Goal: Task Accomplishment & Management: Use online tool/utility

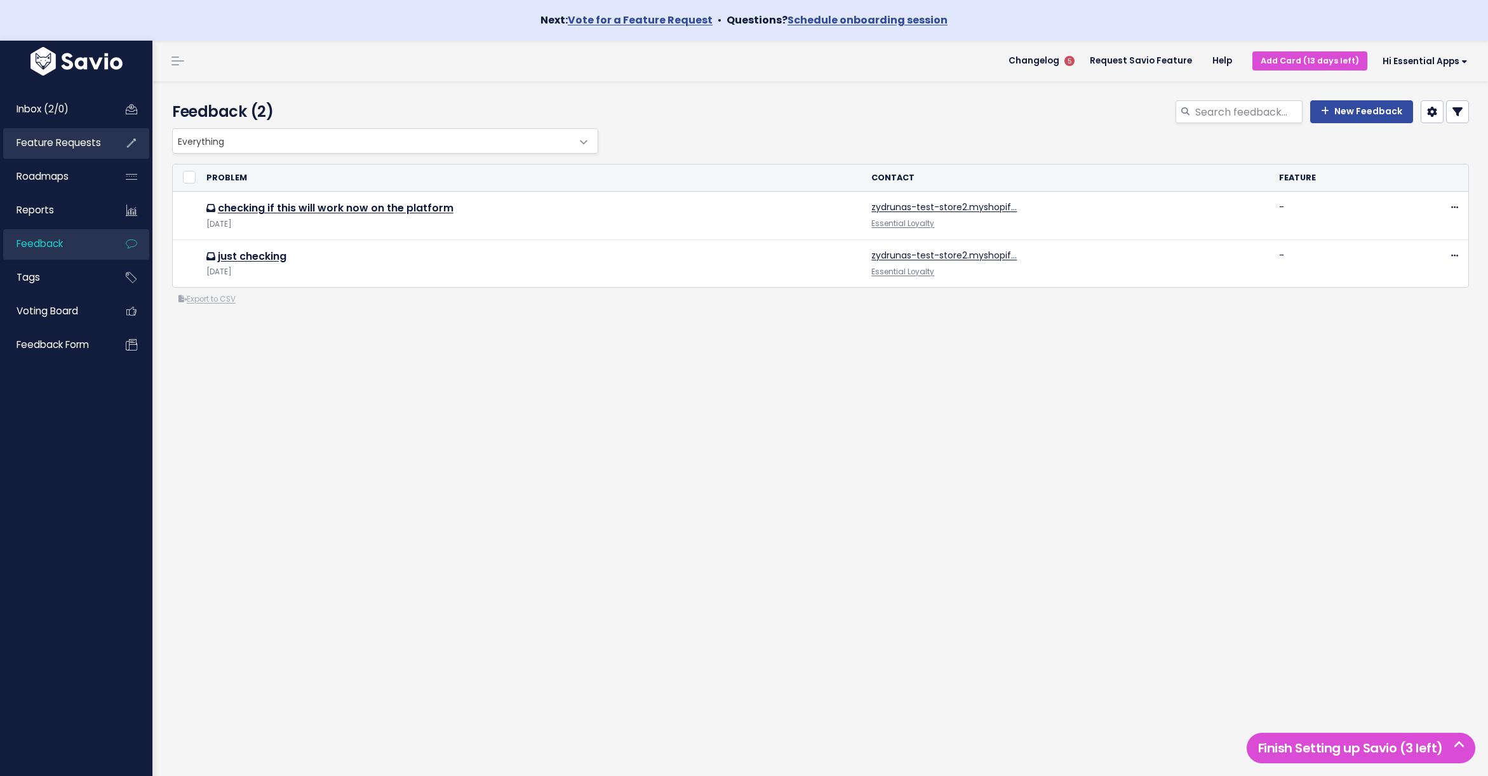
click at [49, 149] on span "Feature Requests" at bounding box center [59, 142] width 84 height 13
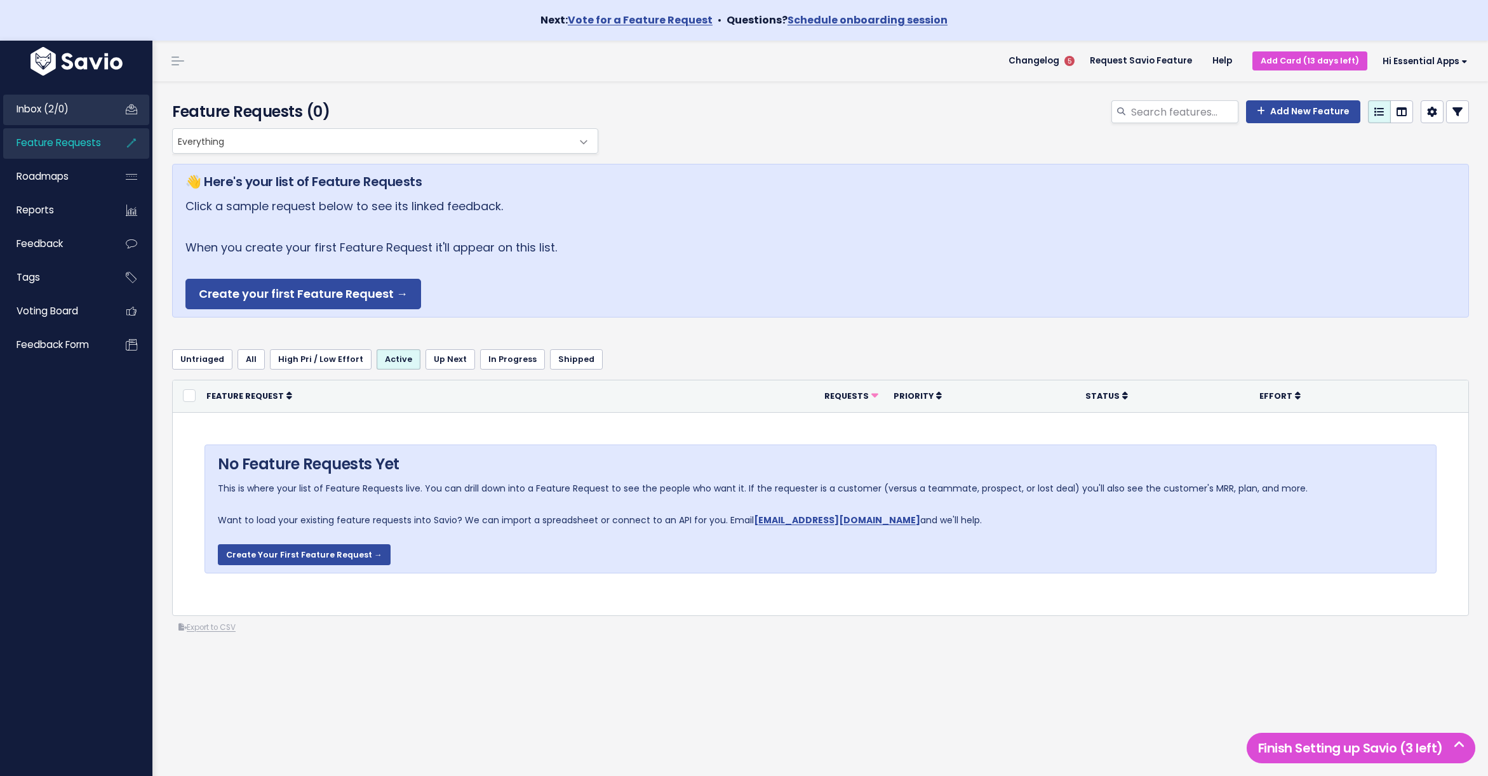
click at [38, 115] on span "Inbox (2/0)" at bounding box center [43, 108] width 52 height 13
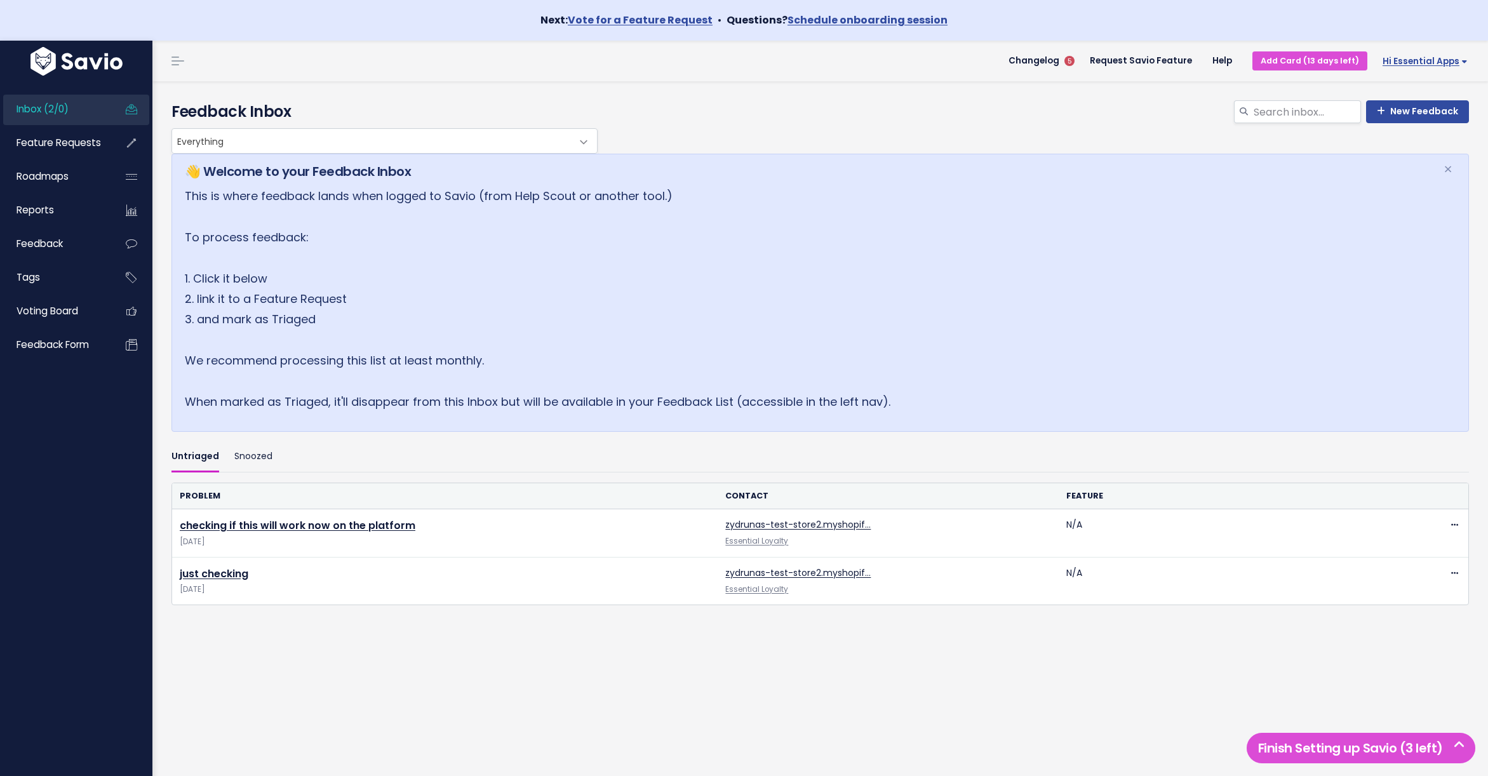
click at [1424, 57] on span "Hi Essential Apps" at bounding box center [1424, 62] width 85 height 10
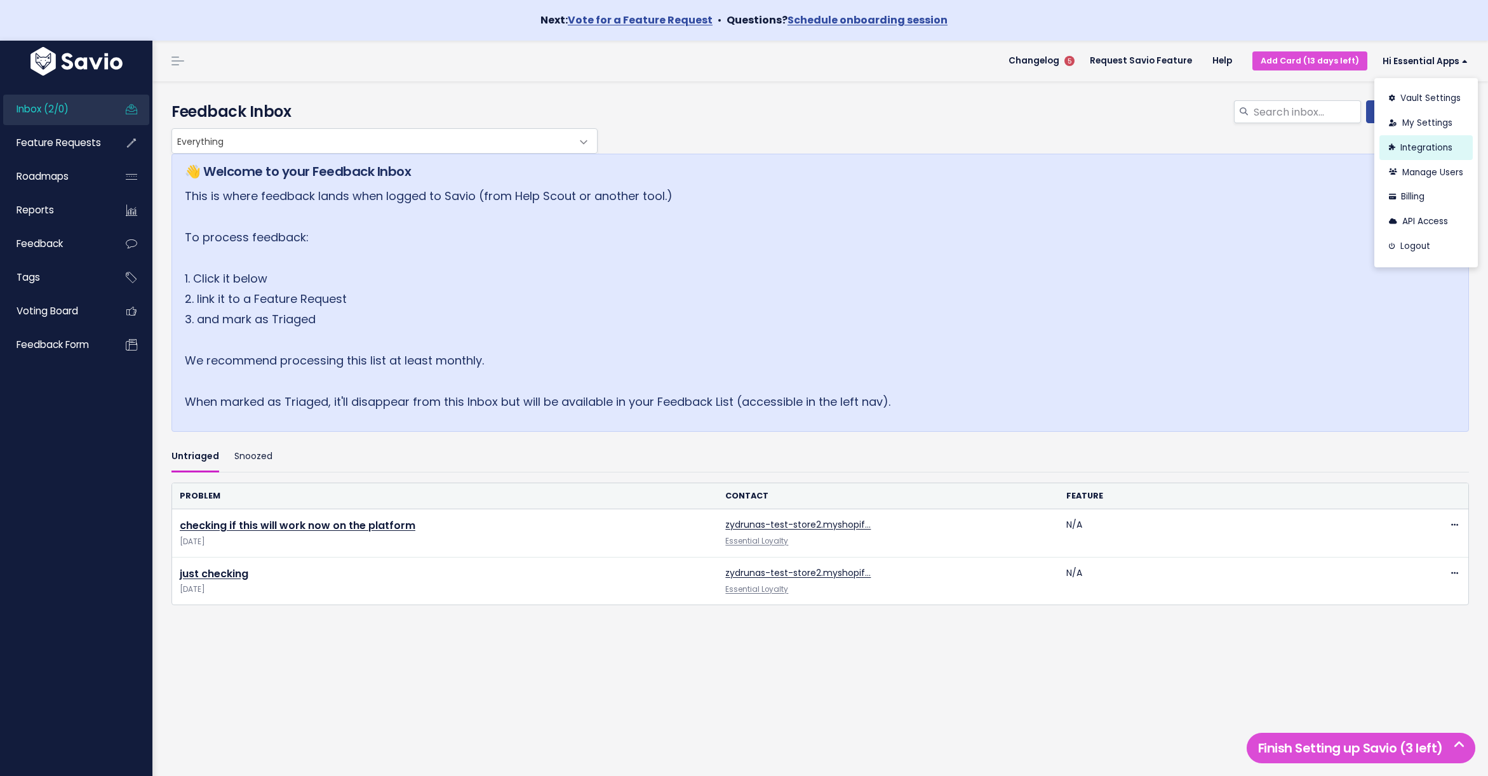
click at [1407, 145] on link "Integrations" at bounding box center [1425, 147] width 93 height 25
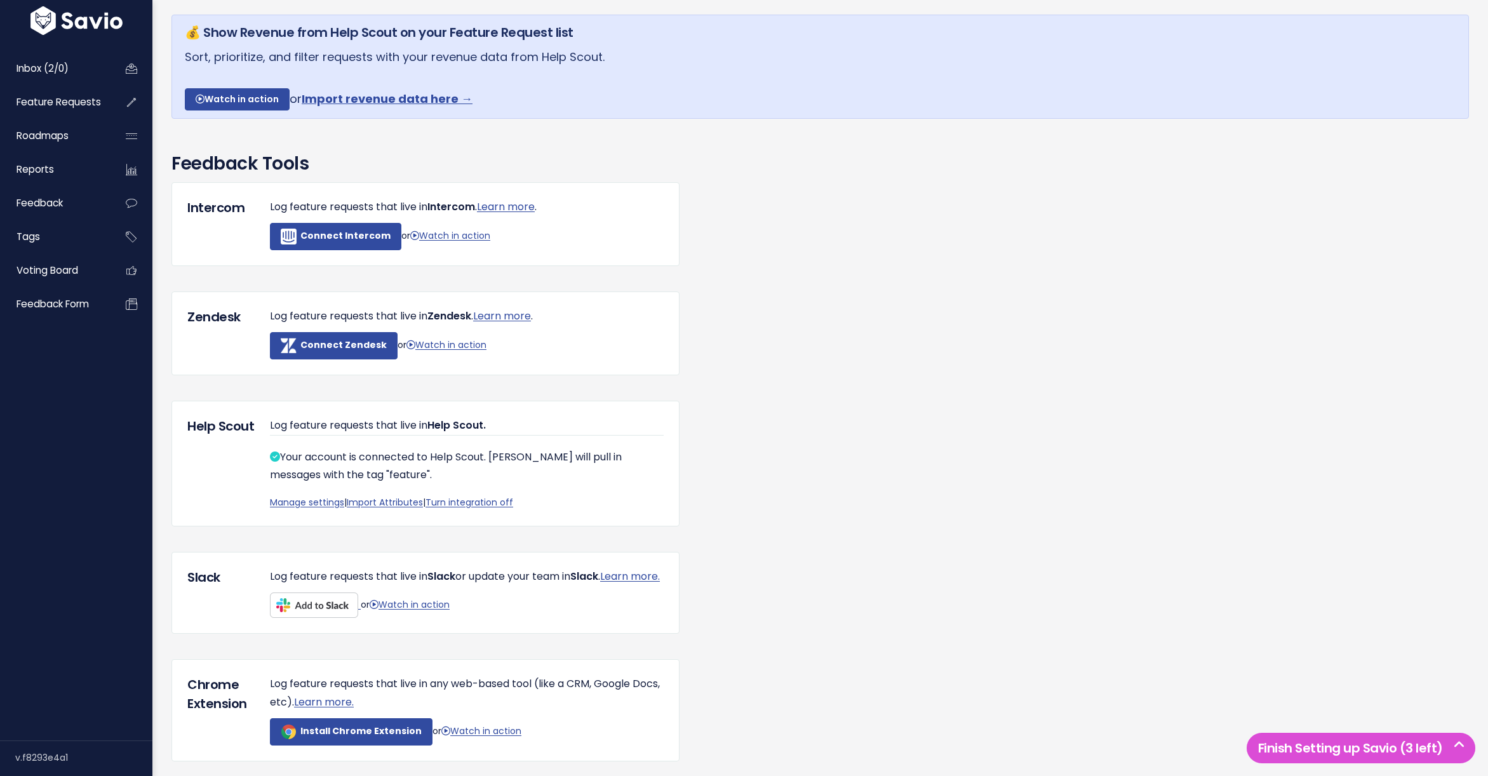
scroll to position [156, 0]
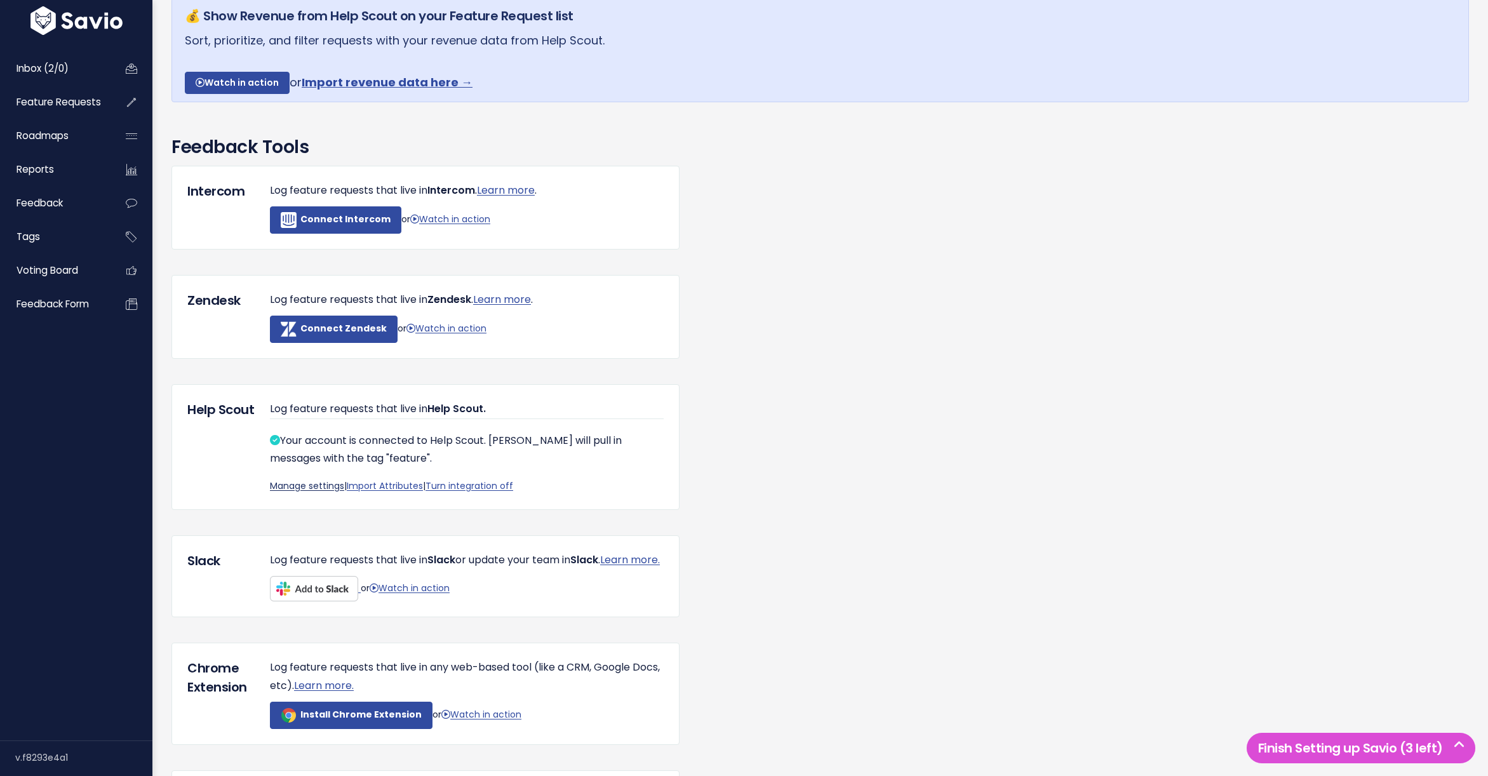
click at [326, 488] on link "Manage settings" at bounding box center [307, 485] width 74 height 13
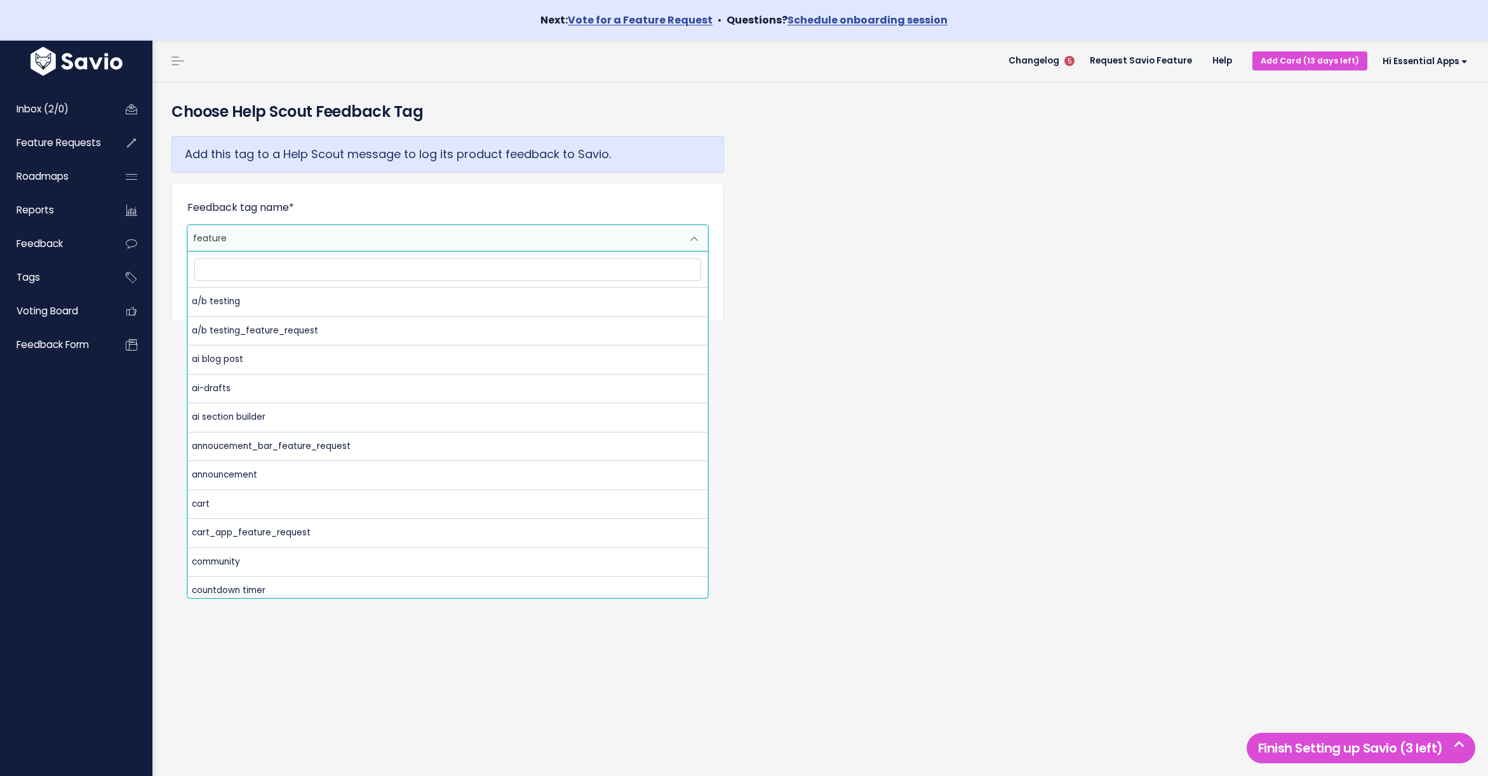
click at [334, 235] on span "feature" at bounding box center [435, 237] width 494 height 25
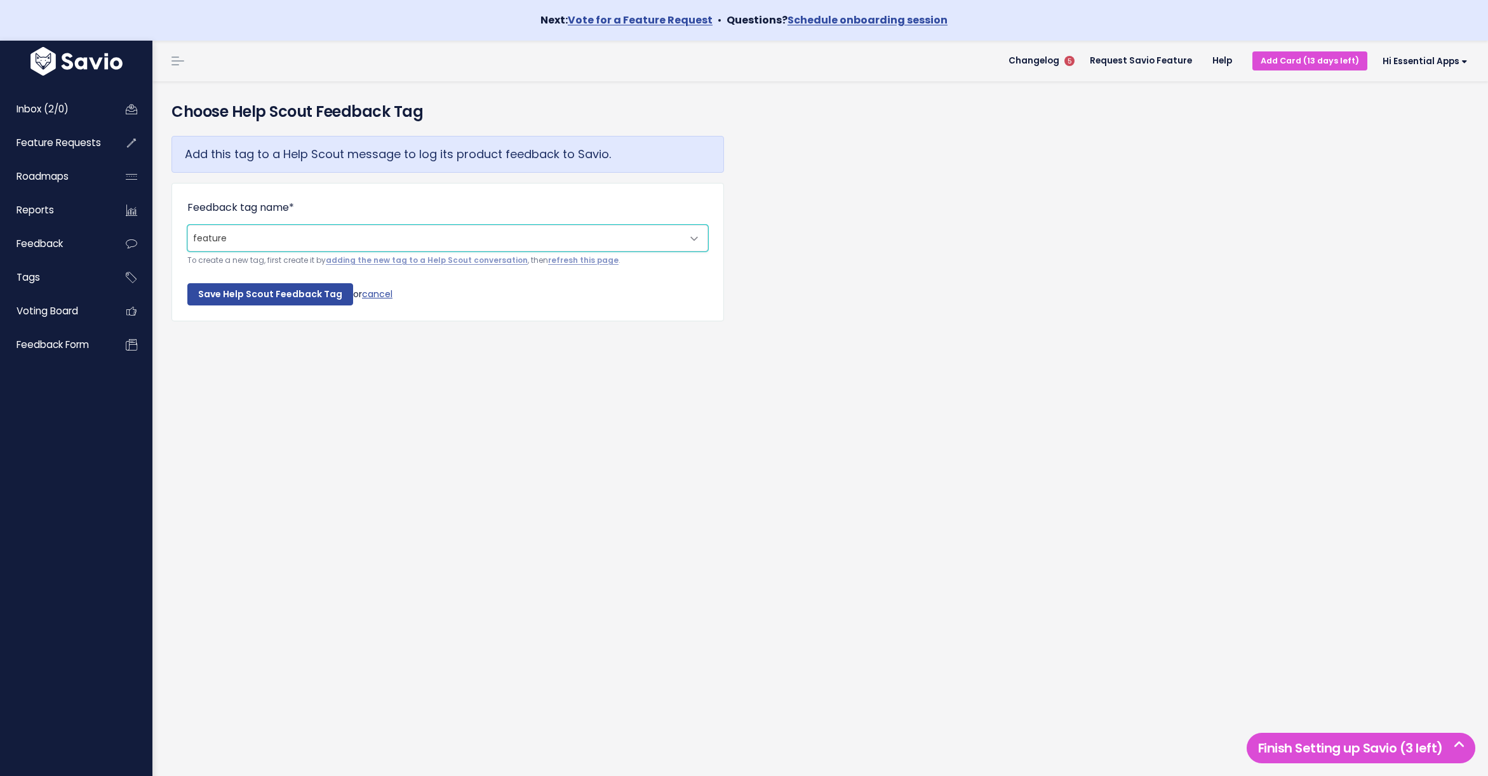
click at [334, 235] on span "feature" at bounding box center [435, 237] width 494 height 25
click at [384, 292] on link "cancel" at bounding box center [377, 293] width 30 height 13
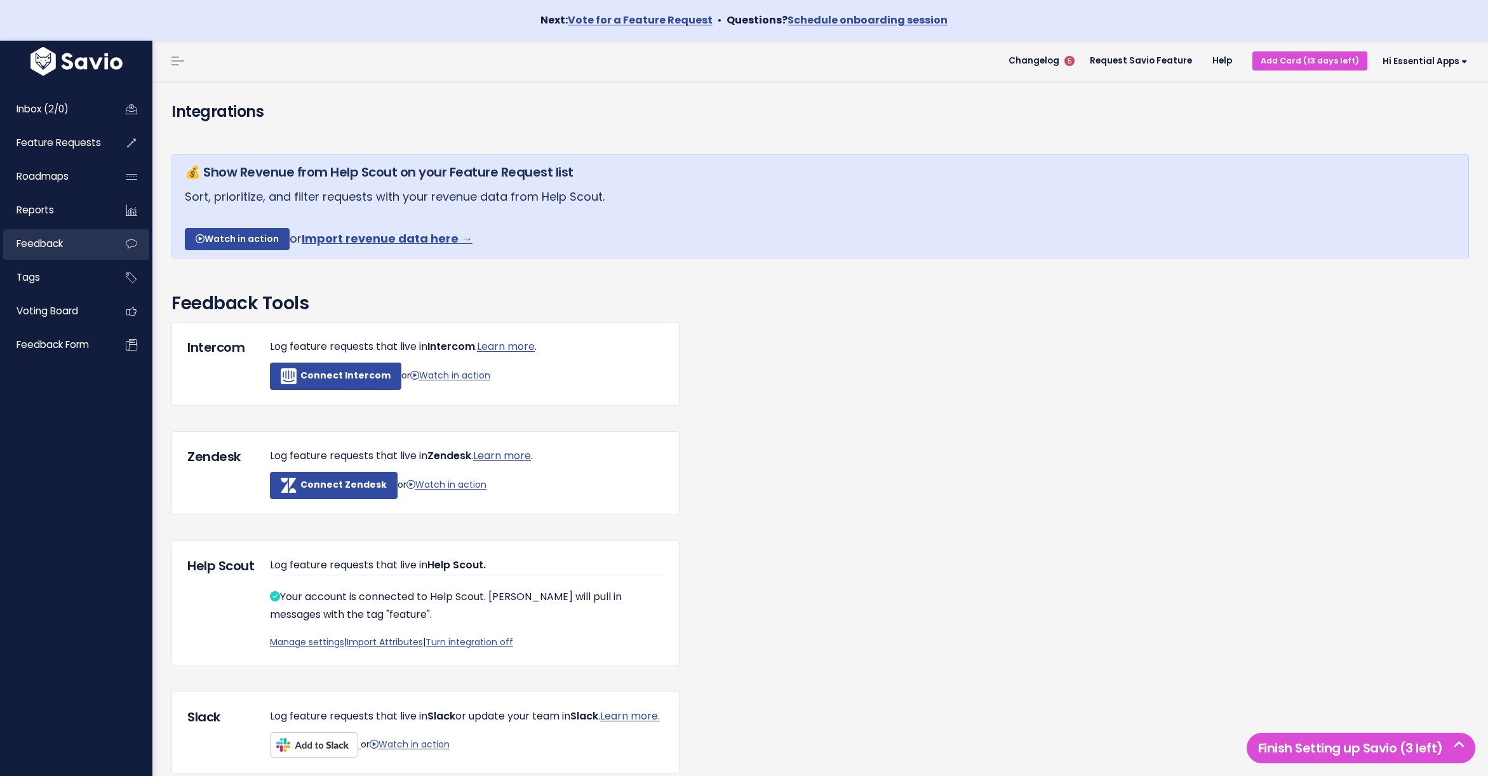
click at [46, 243] on span "Feedback" at bounding box center [40, 243] width 46 height 13
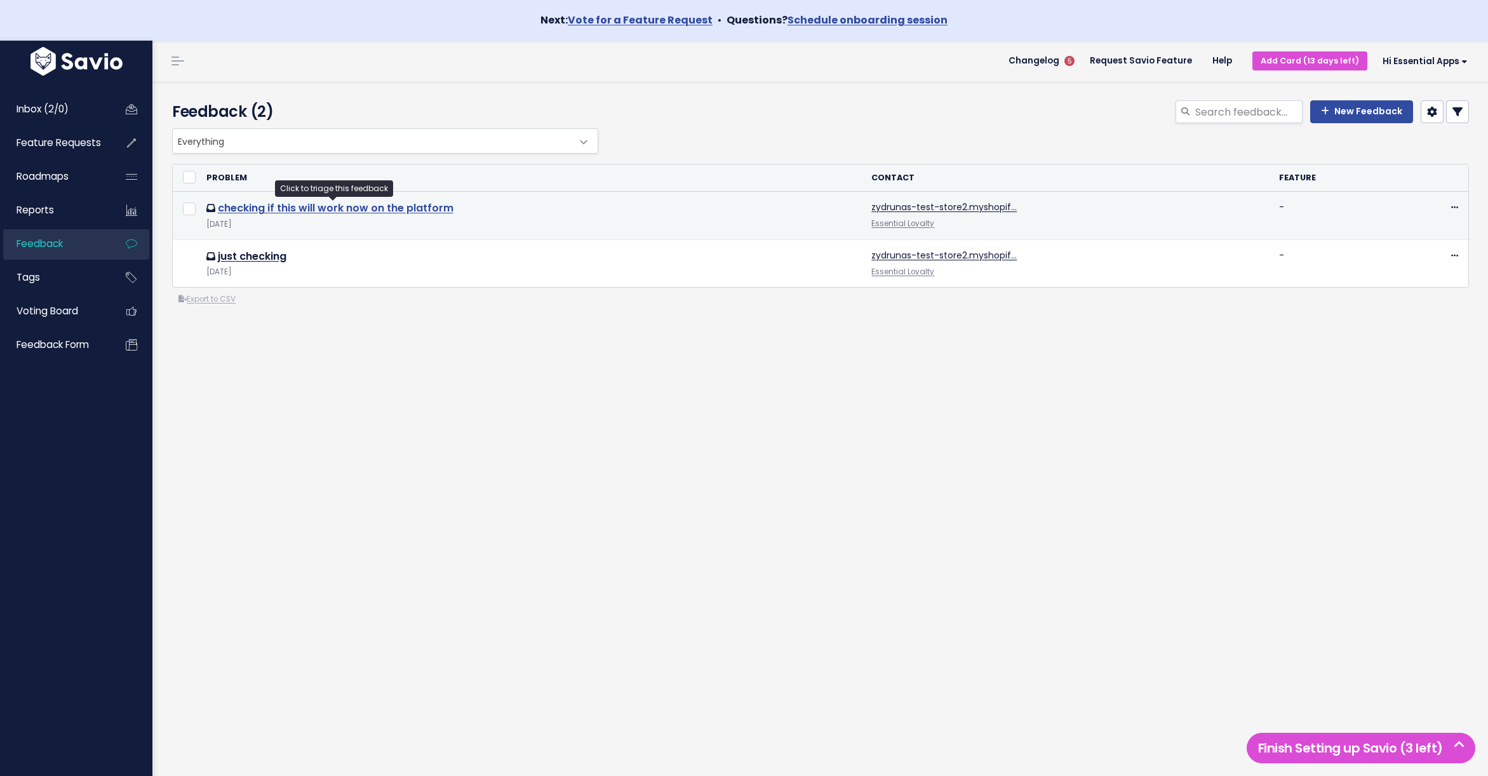
click at [348, 213] on link "checking if this will work now on the platform" at bounding box center [336, 208] width 236 height 15
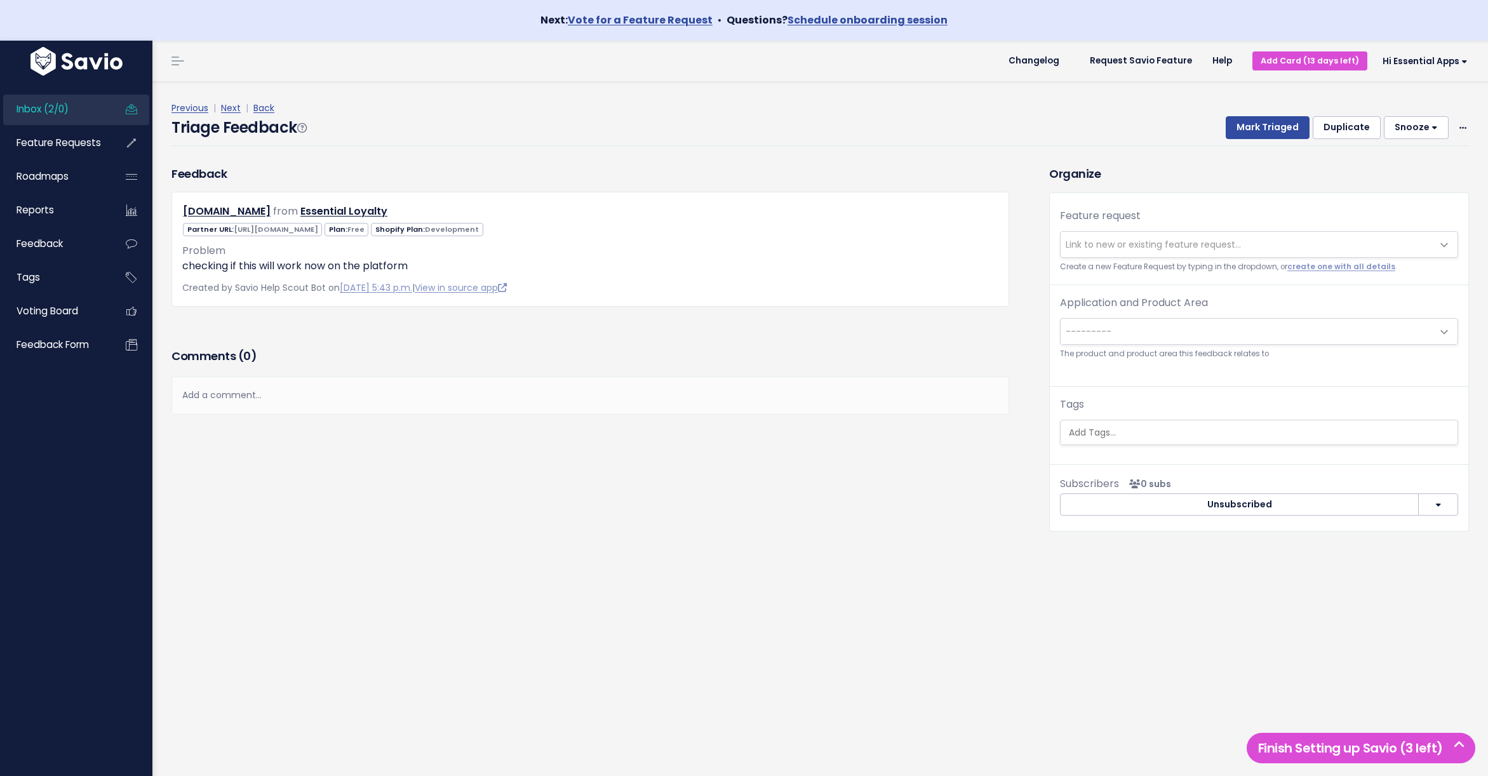
click at [1413, 62] on span "Hi Essential Apps" at bounding box center [1424, 62] width 85 height 10
click at [1401, 248] on link "Logout" at bounding box center [1425, 246] width 93 height 25
